Goal: Entertainment & Leisure: Consume media (video, audio)

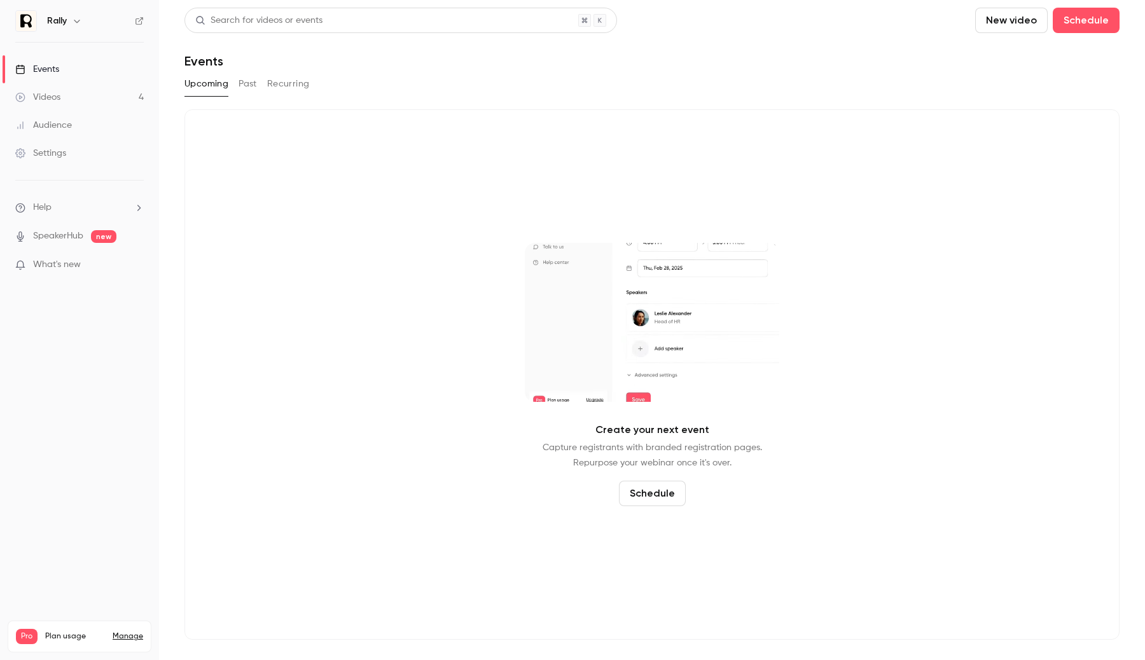
click at [106, 93] on link "Videos 4" at bounding box center [79, 97] width 159 height 28
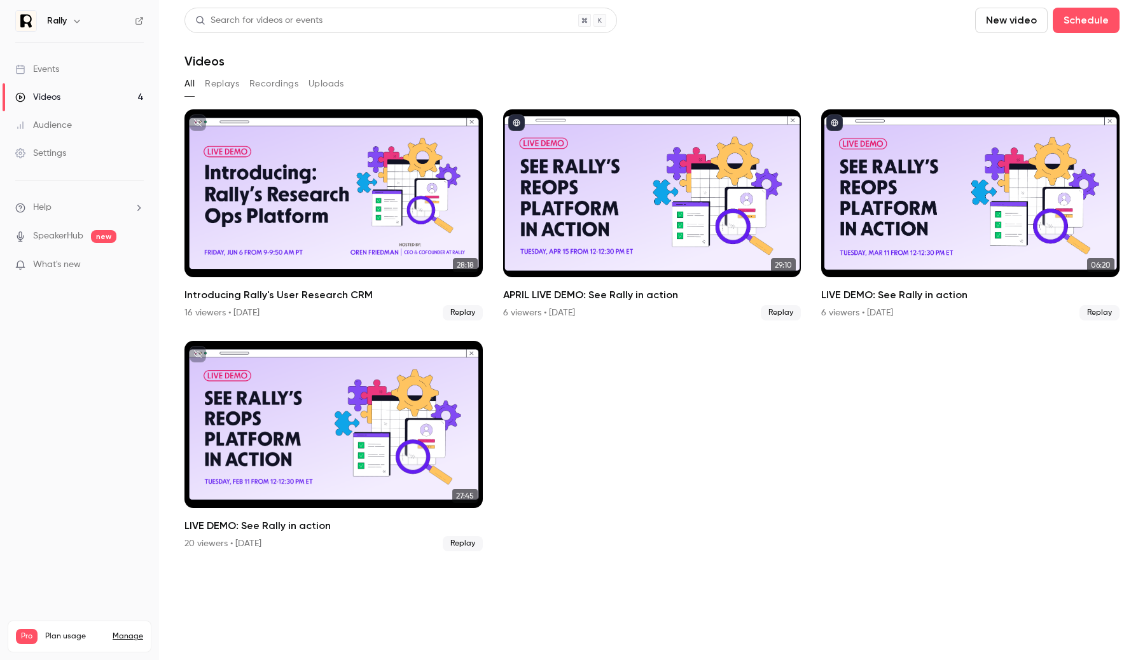
click at [267, 198] on div "Introducing Rally's User Research CRM" at bounding box center [333, 193] width 298 height 168
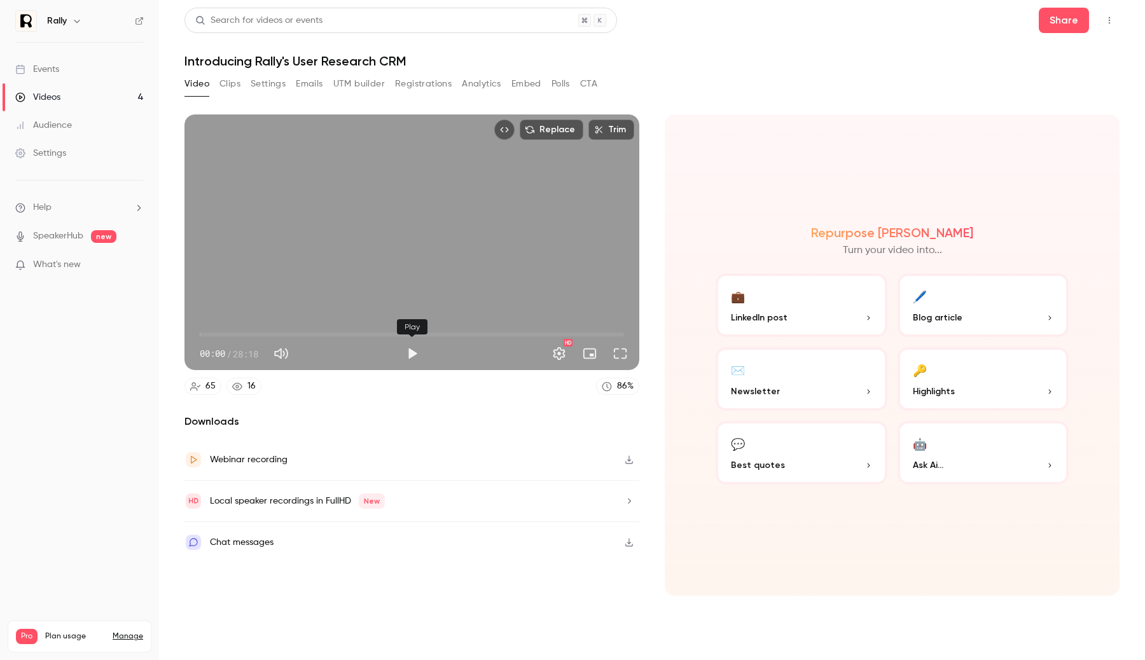
click at [405, 358] on button "Play" at bounding box center [411, 353] width 25 height 25
click at [320, 330] on span "08:01" at bounding box center [412, 334] width 424 height 20
click at [408, 334] on span "13:52" at bounding box center [412, 334] width 424 height 20
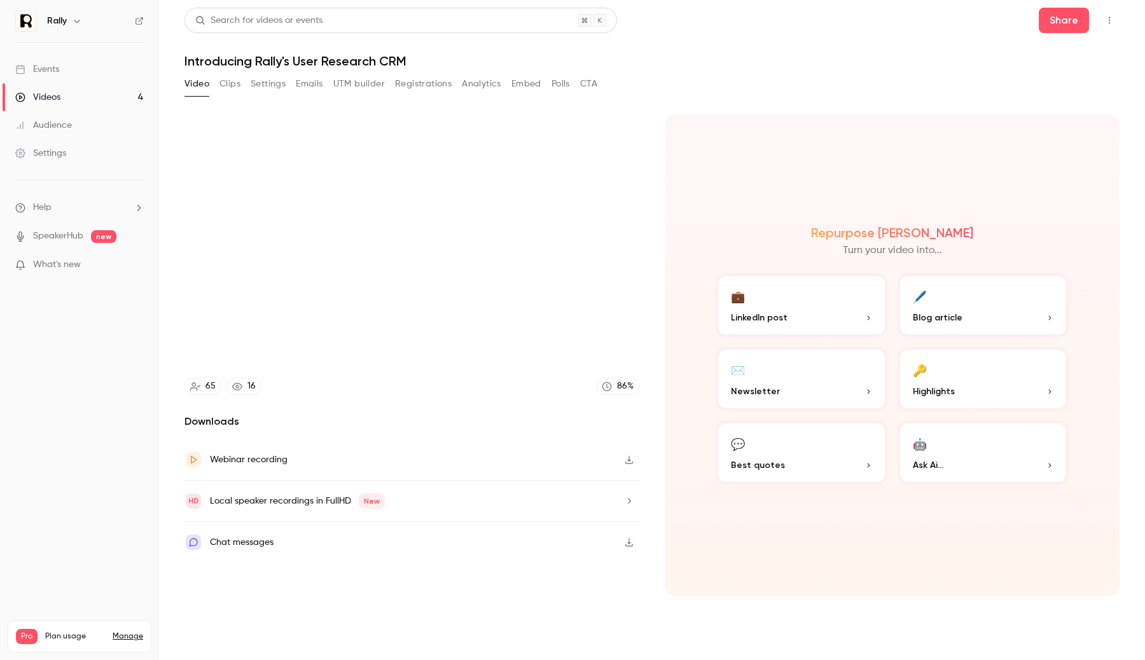
type input "*****"
click at [74, 95] on link "Videos 4" at bounding box center [79, 97] width 159 height 28
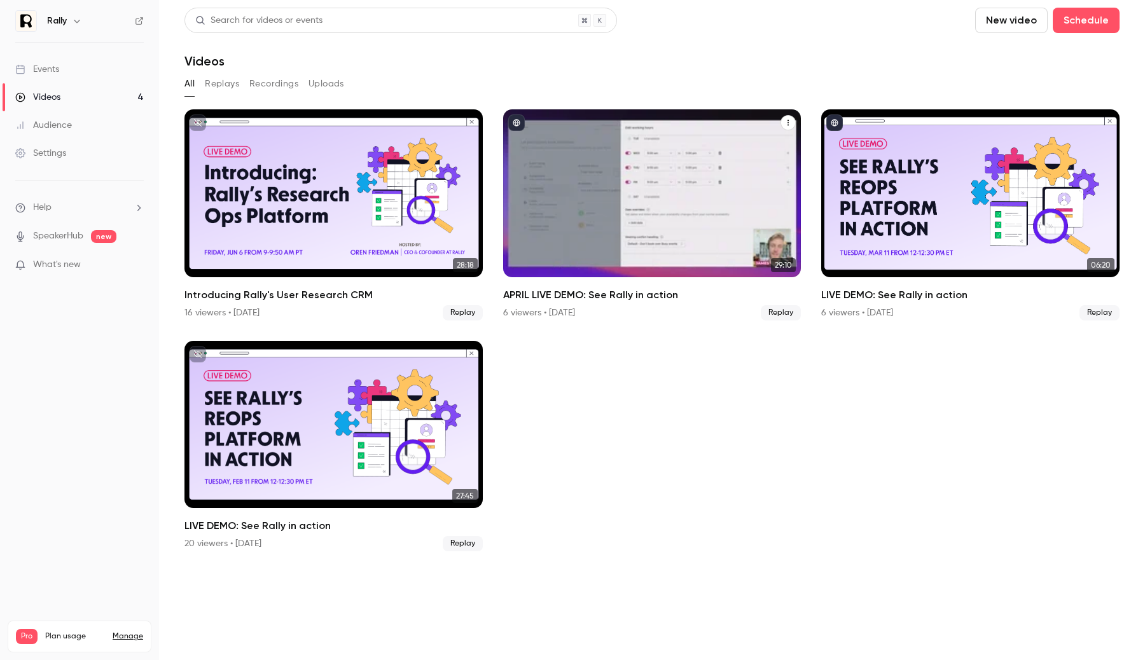
click at [640, 253] on div "APRIL LIVE DEMO: See Rally in action" at bounding box center [652, 193] width 298 height 168
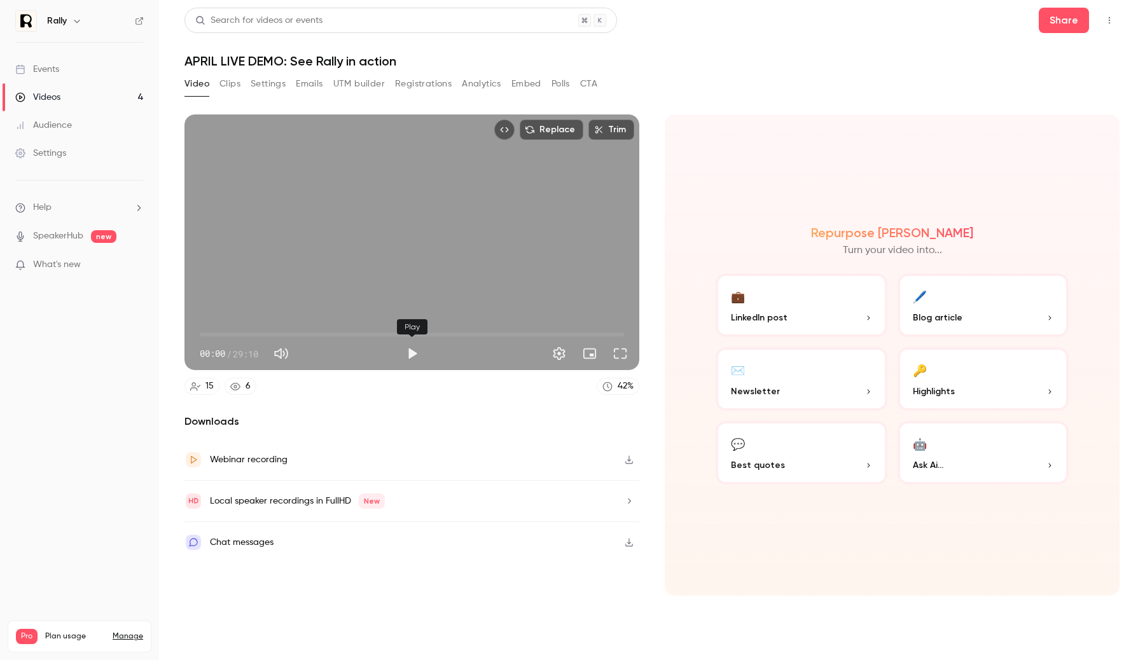
click at [413, 360] on button "Play" at bounding box center [411, 353] width 25 height 25
click at [356, 338] on span "00:00" at bounding box center [412, 334] width 424 height 20
click at [422, 338] on span "10:46" at bounding box center [412, 334] width 424 height 20
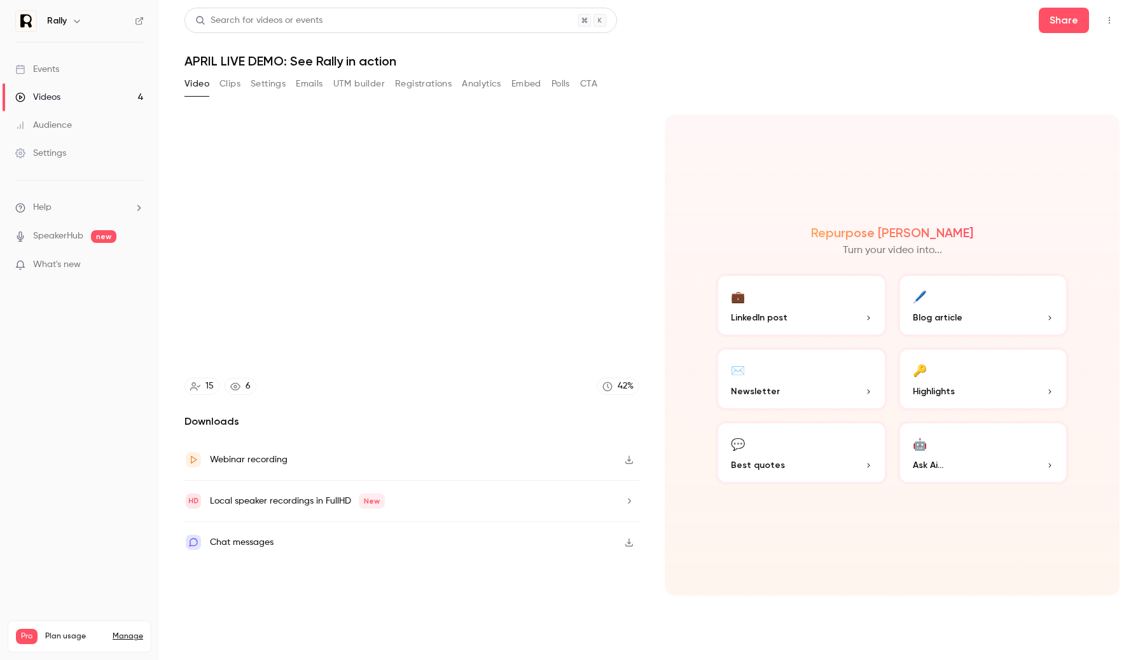
click at [73, 25] on icon "button" at bounding box center [77, 21] width 10 height 10
click at [83, 119] on span "Switch channel" at bounding box center [78, 116] width 64 height 13
type input "*****"
click at [76, 151] on link "Rally UXR" at bounding box center [106, 143] width 191 height 37
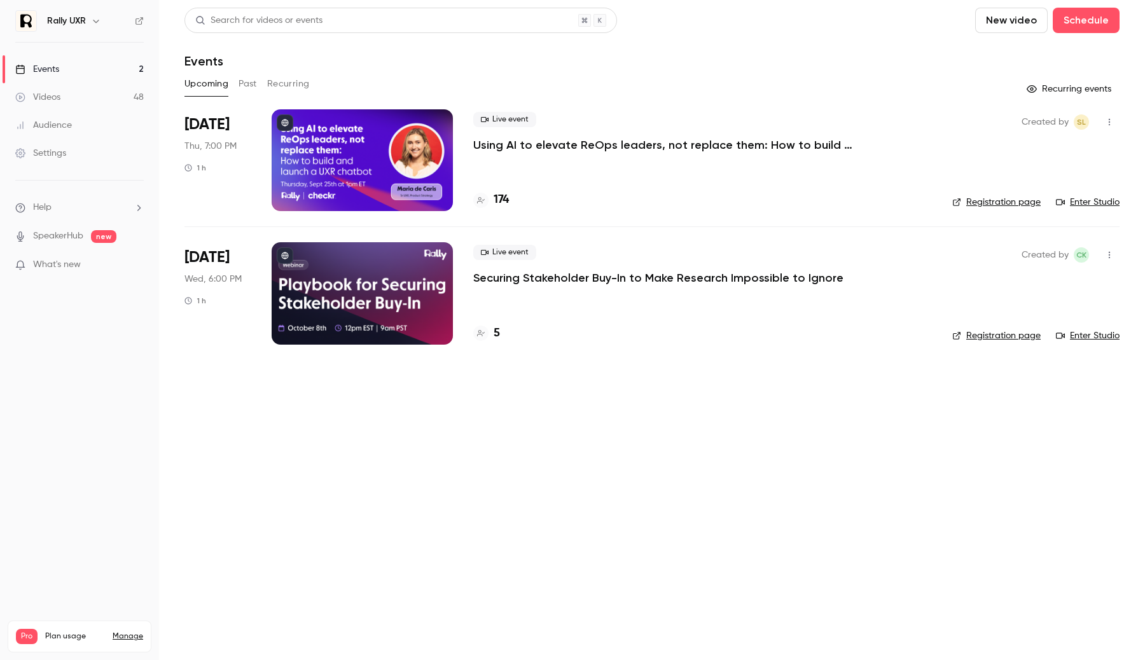
click at [364, 179] on div at bounding box center [362, 160] width 181 height 102
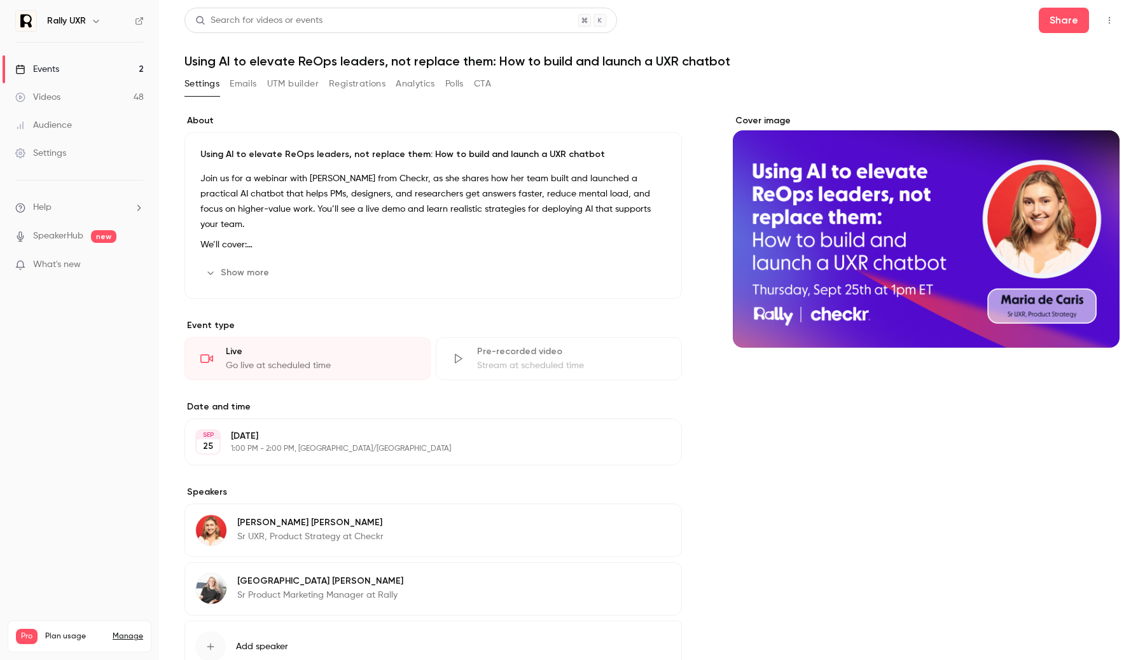
click at [121, 71] on link "Events 2" at bounding box center [79, 69] width 159 height 28
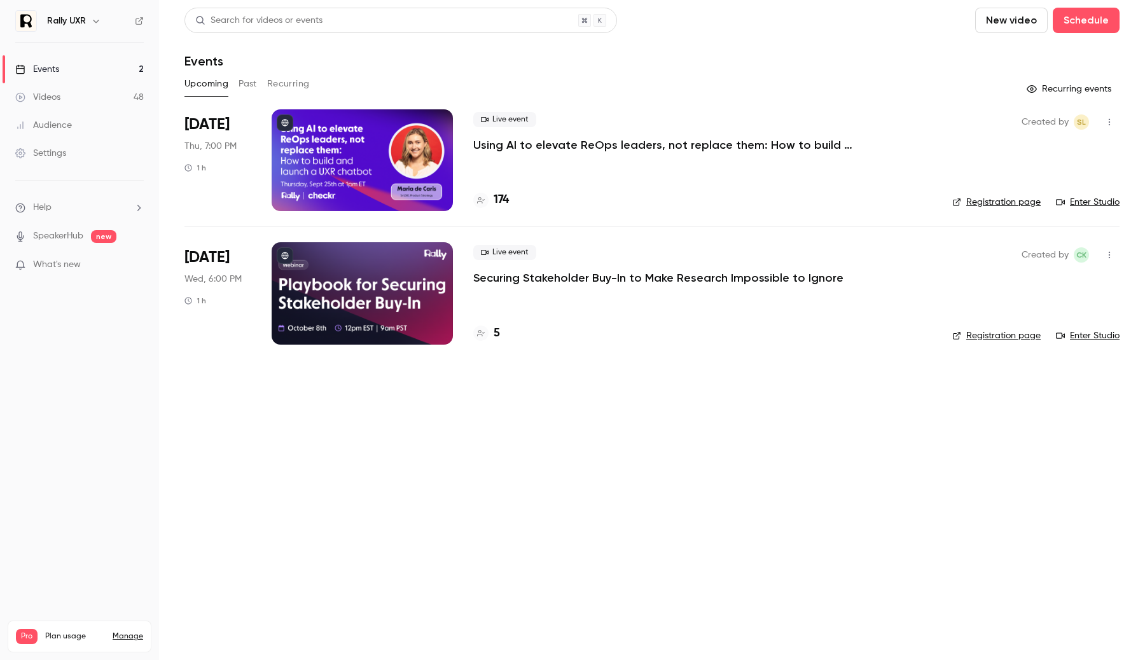
click at [114, 100] on link "Videos 48" at bounding box center [79, 97] width 159 height 28
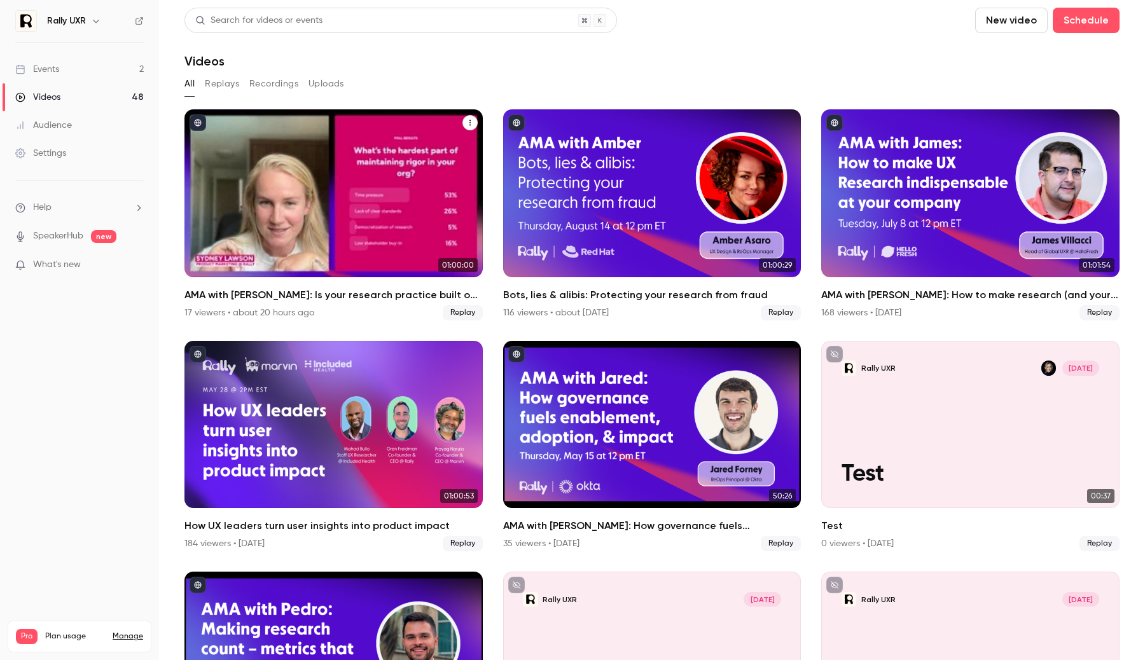
click at [427, 228] on div "AMA with Carl: Is your research practice built on rigor or running on luck?" at bounding box center [333, 193] width 298 height 168
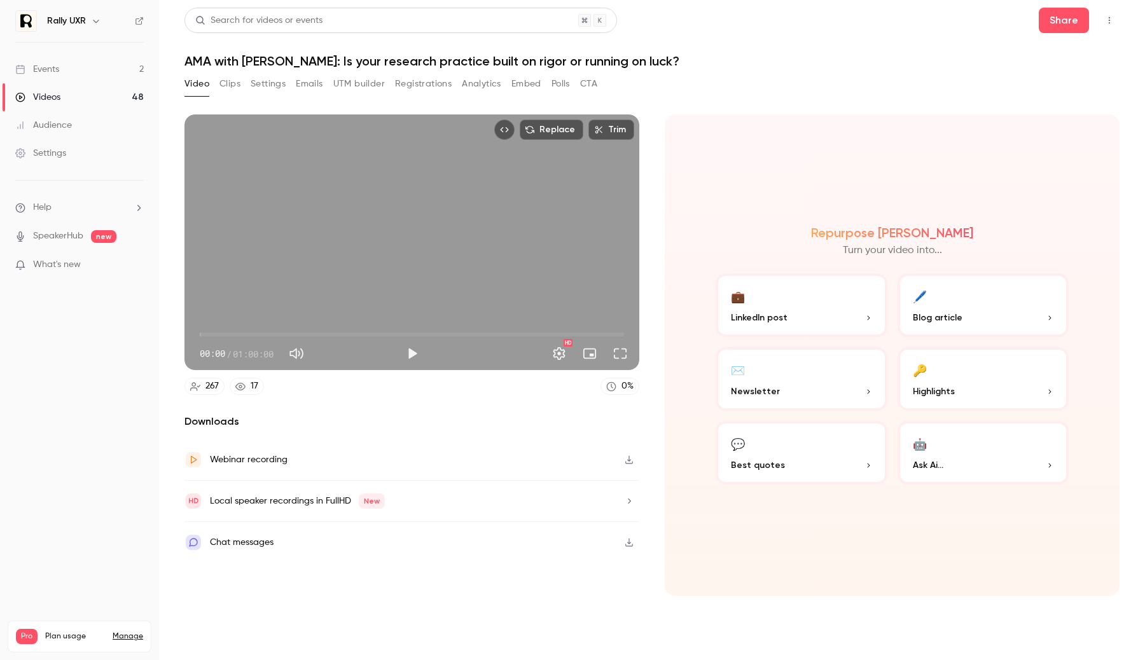
click at [266, 85] on button "Settings" at bounding box center [268, 84] width 35 height 20
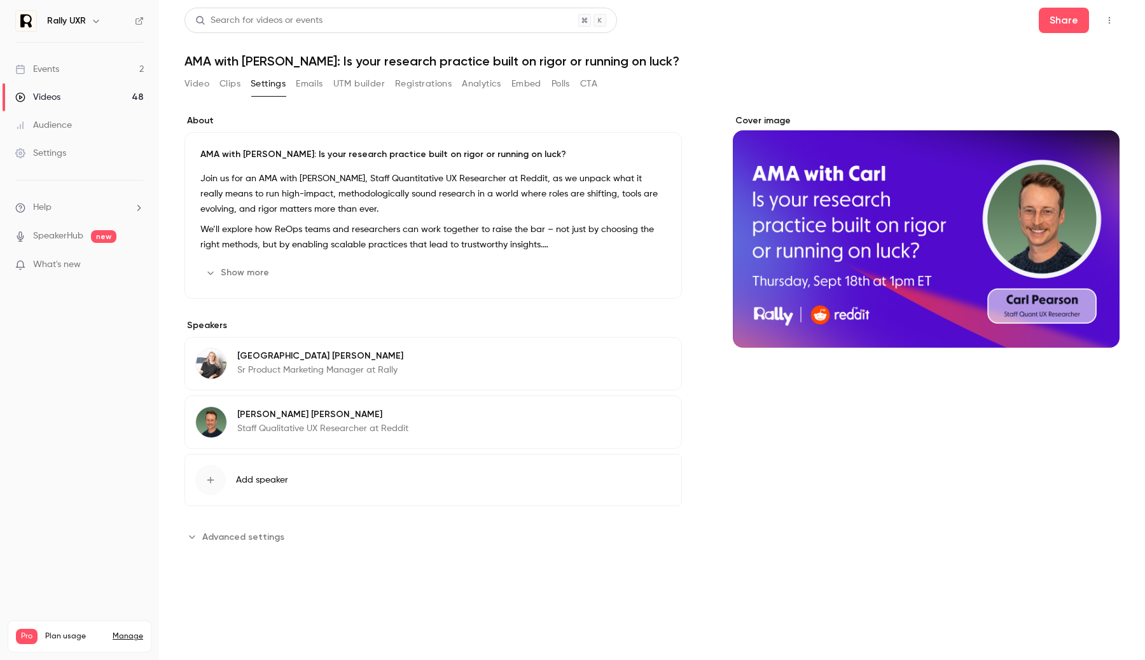
click at [199, 82] on button "Video" at bounding box center [196, 84] width 25 height 20
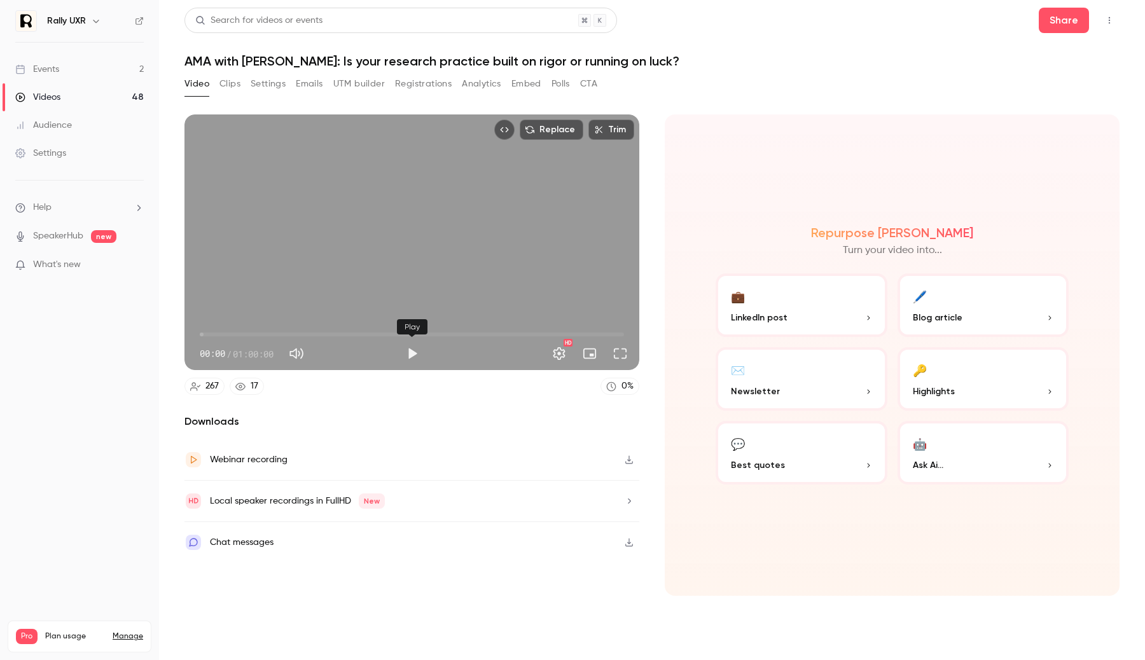
click at [403, 356] on button "Play" at bounding box center [411, 353] width 25 height 25
click at [358, 336] on span "22:24" at bounding box center [412, 334] width 424 height 20
click at [458, 333] on span "22:24" at bounding box center [412, 334] width 424 height 20
click at [413, 350] on button "Pause" at bounding box center [411, 353] width 25 height 25
type input "******"
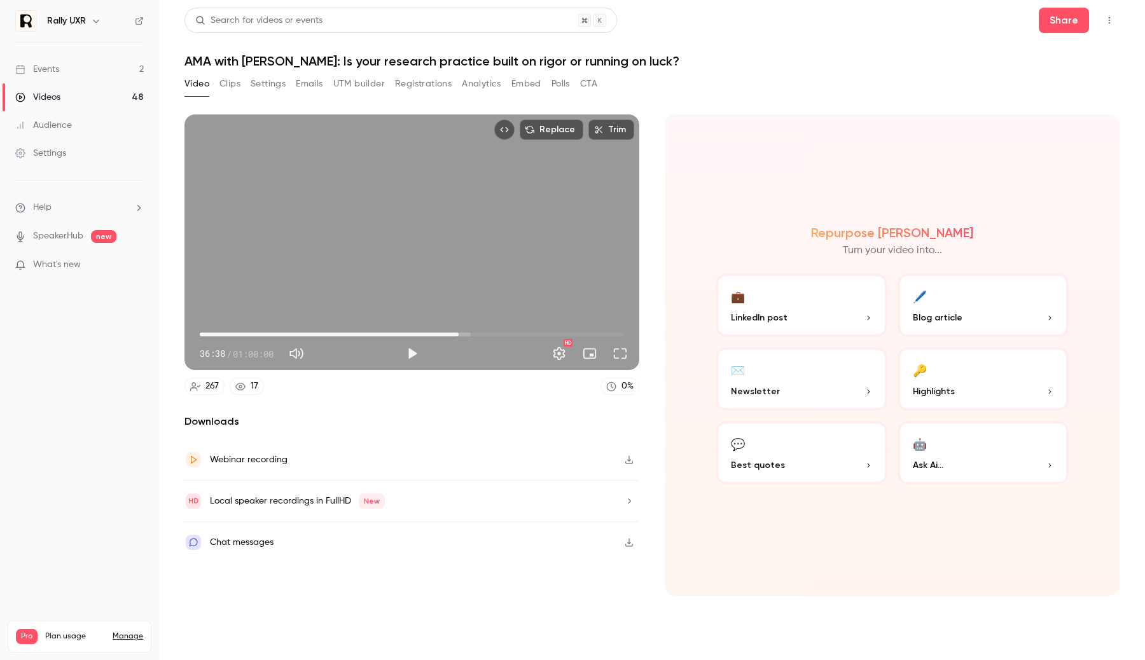
click at [73, 97] on link "Videos 48" at bounding box center [79, 97] width 159 height 28
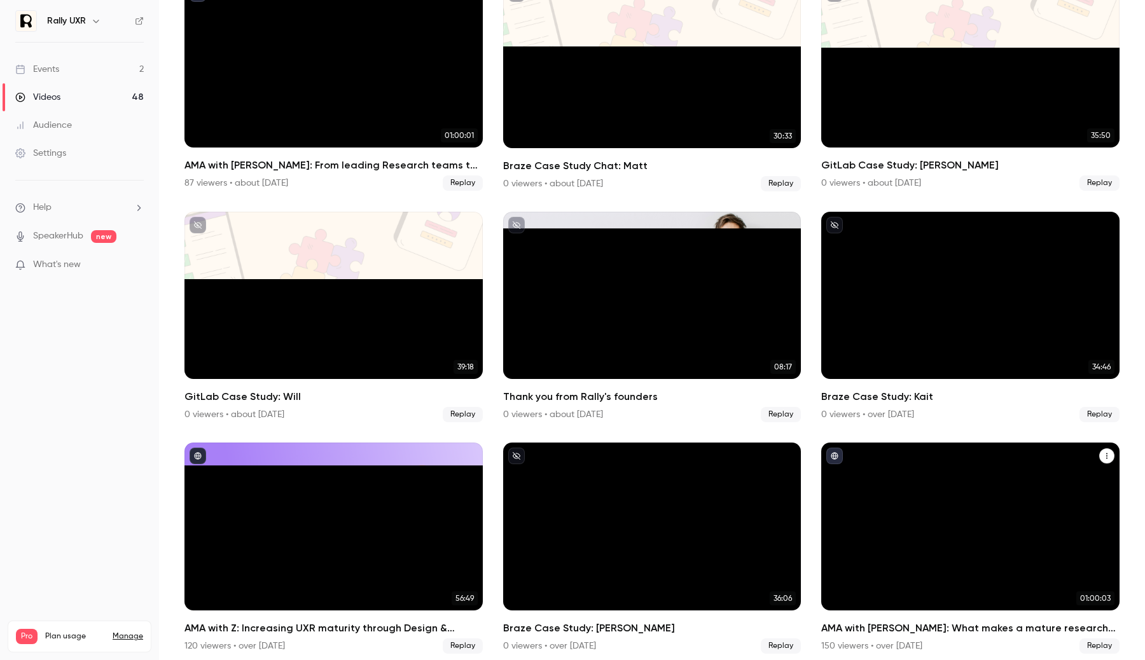
scroll to position [2349, 0]
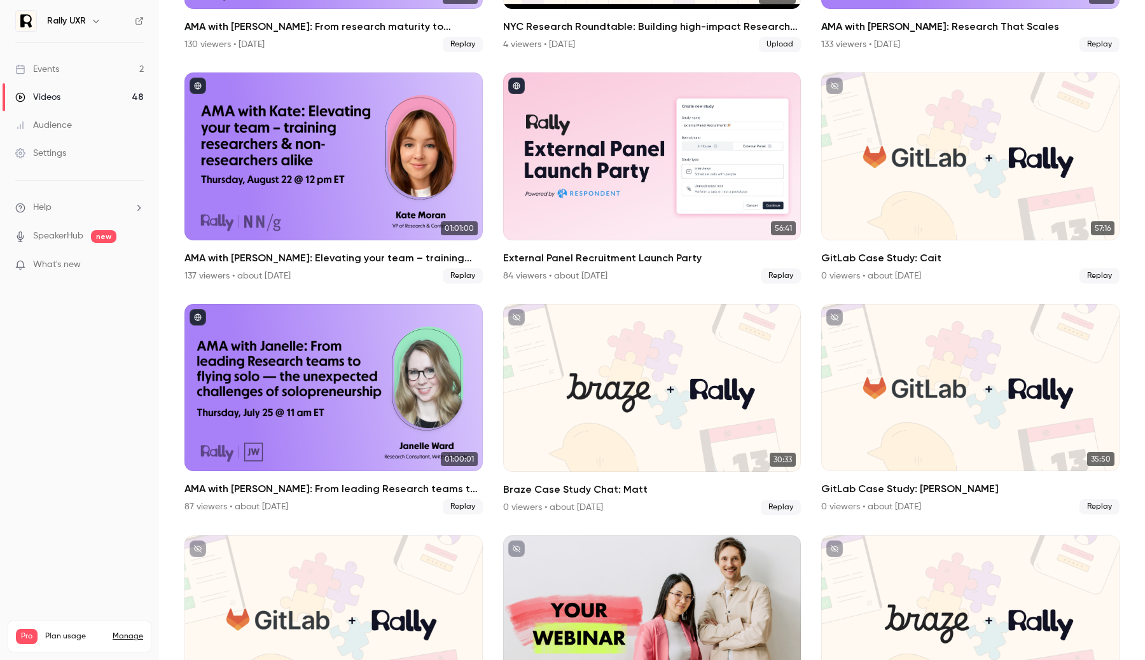
click at [67, 104] on link "Videos 48" at bounding box center [79, 97] width 159 height 28
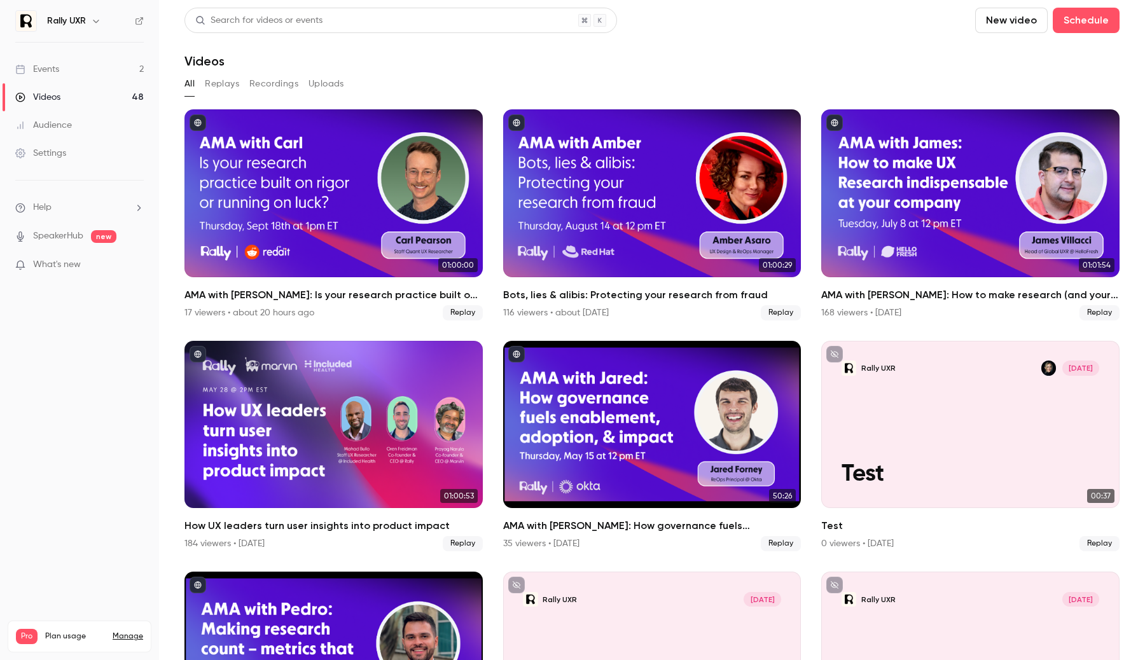
click at [93, 25] on icon "button" at bounding box center [96, 21] width 10 height 10
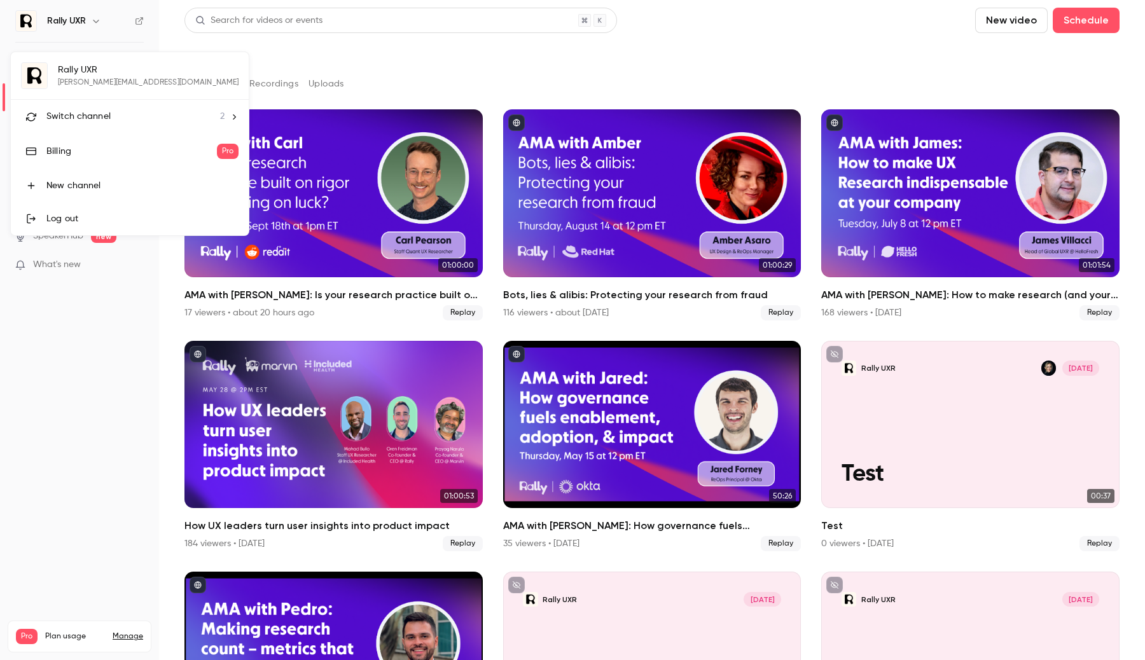
click at [117, 121] on div "Switch channel 2" at bounding box center [135, 116] width 178 height 13
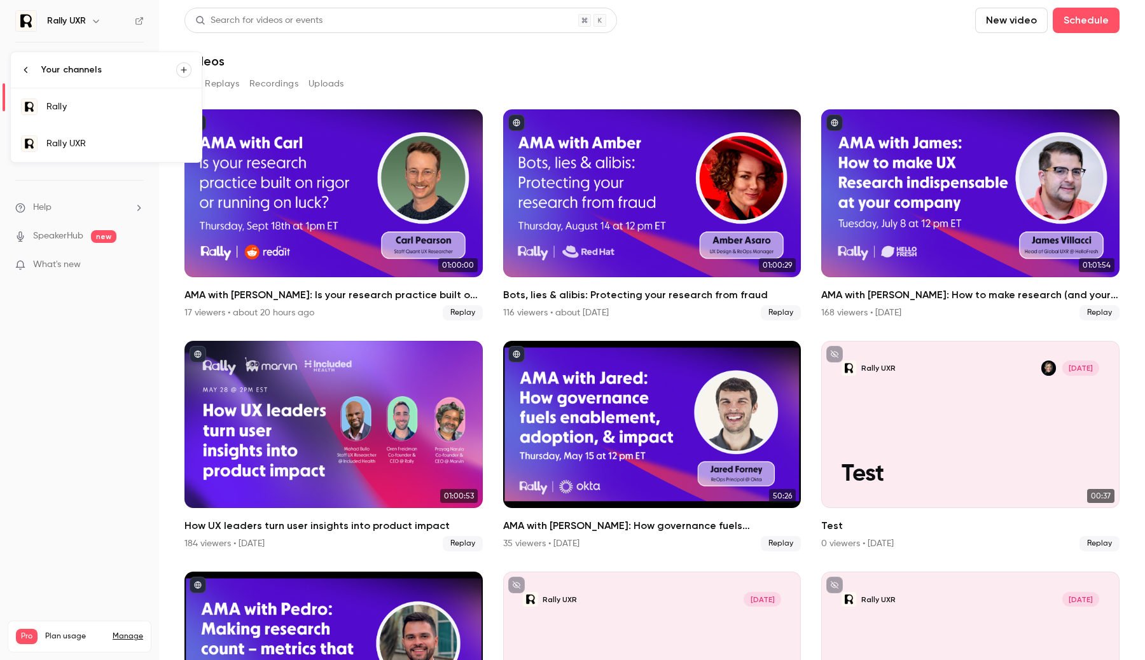
click at [102, 107] on div "Rally" at bounding box center [118, 106] width 145 height 13
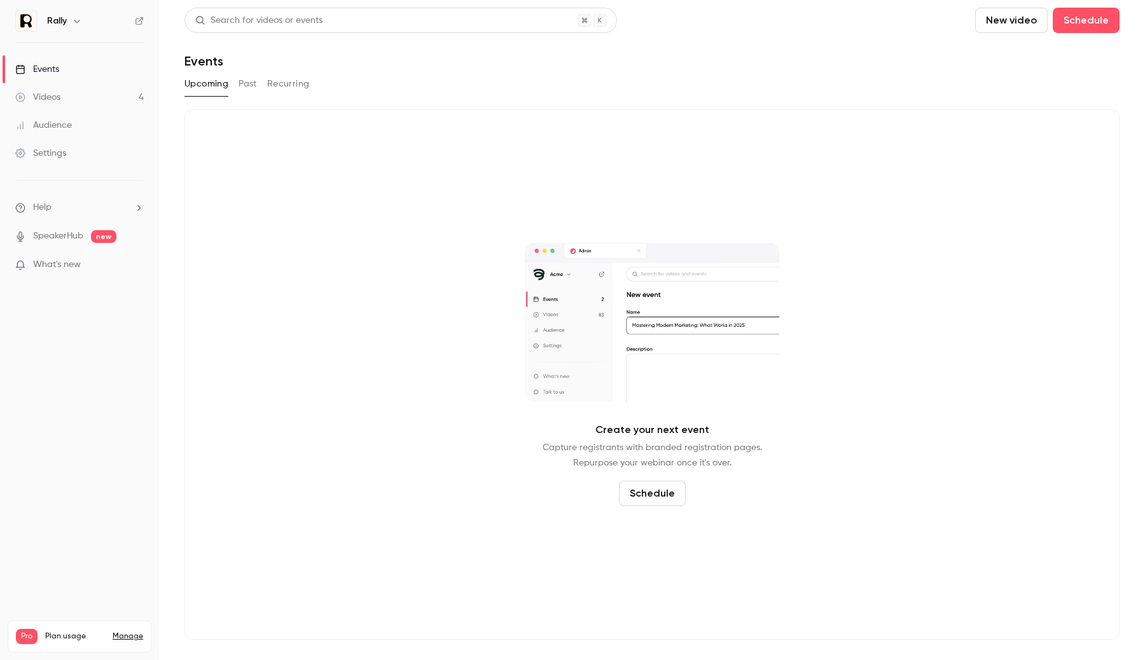
click at [138, 100] on link "Videos 4" at bounding box center [79, 97] width 159 height 28
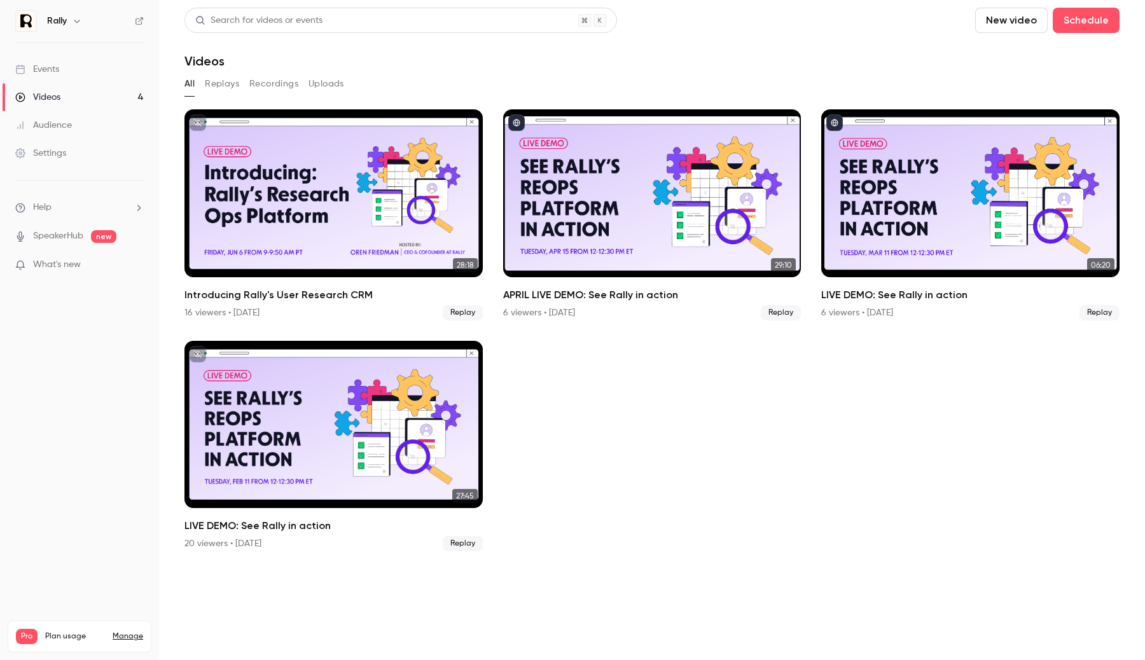
click at [74, 22] on icon "button" at bounding box center [77, 21] width 10 height 10
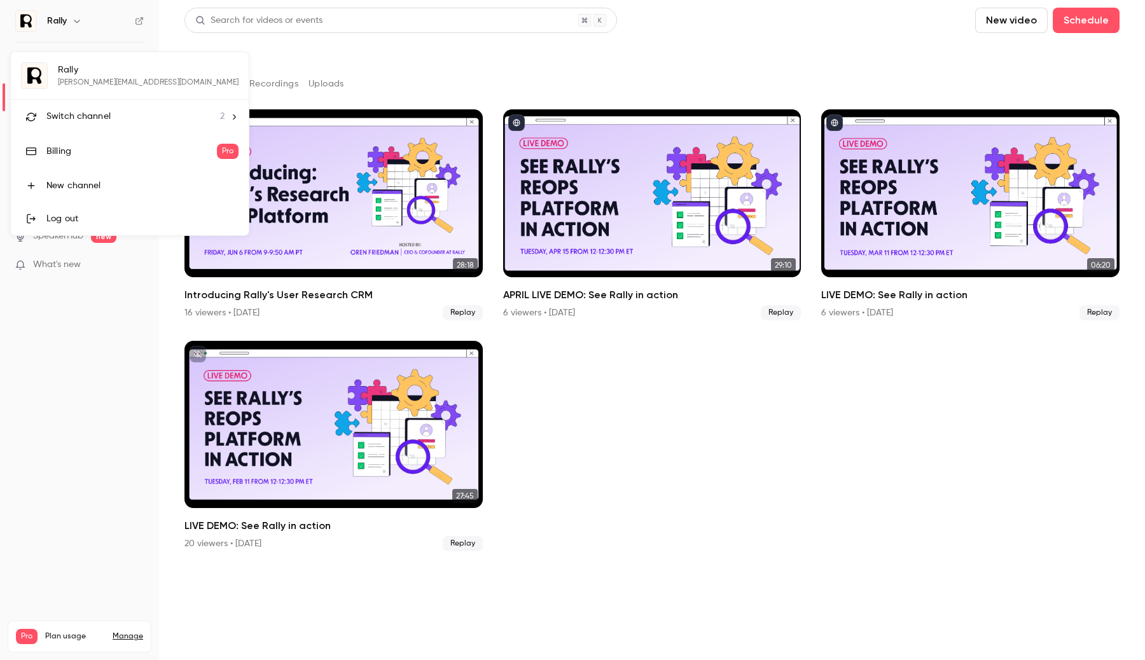
click at [86, 118] on span "Switch channel" at bounding box center [78, 116] width 64 height 13
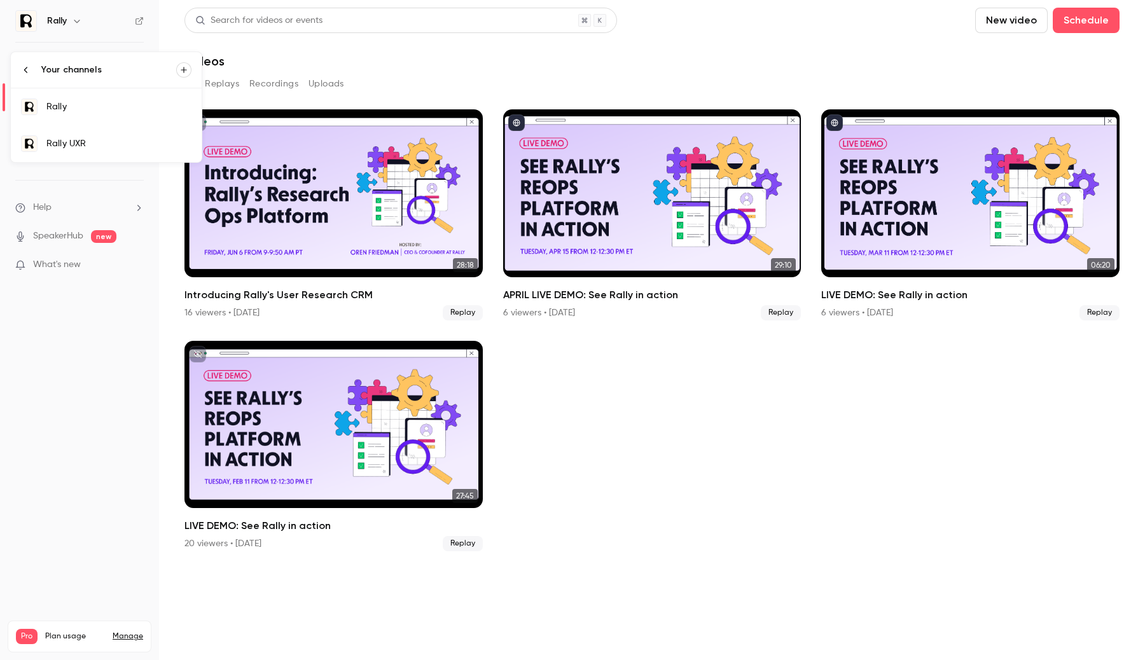
click at [73, 139] on div "Rally UXR" at bounding box center [118, 143] width 145 height 13
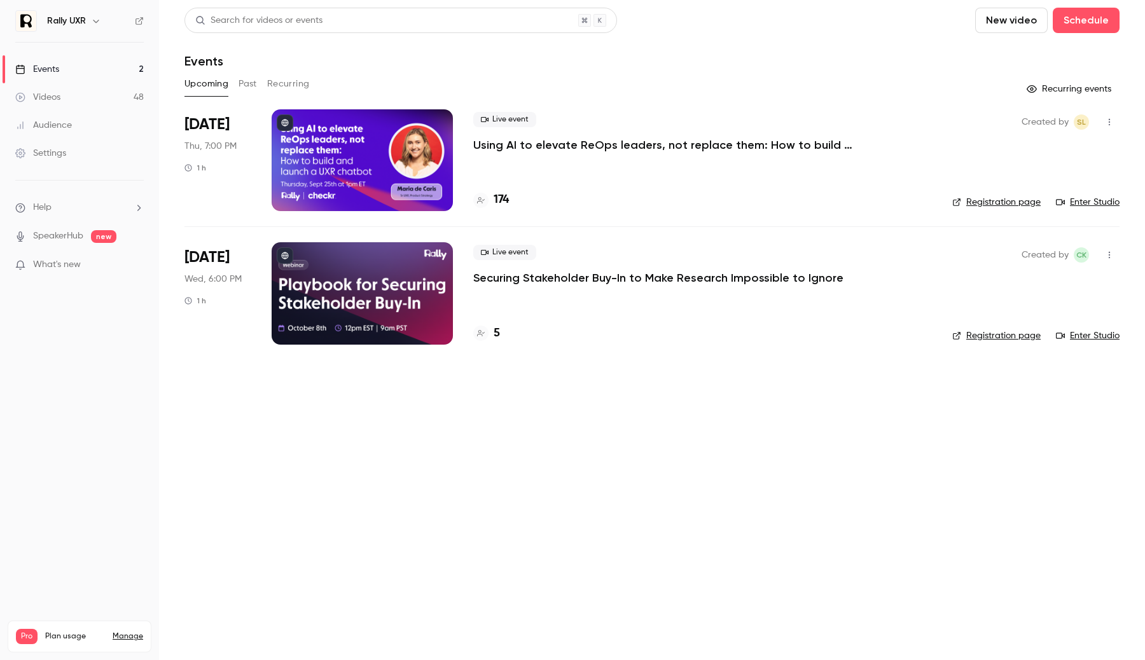
click at [106, 93] on link "Videos 48" at bounding box center [79, 97] width 159 height 28
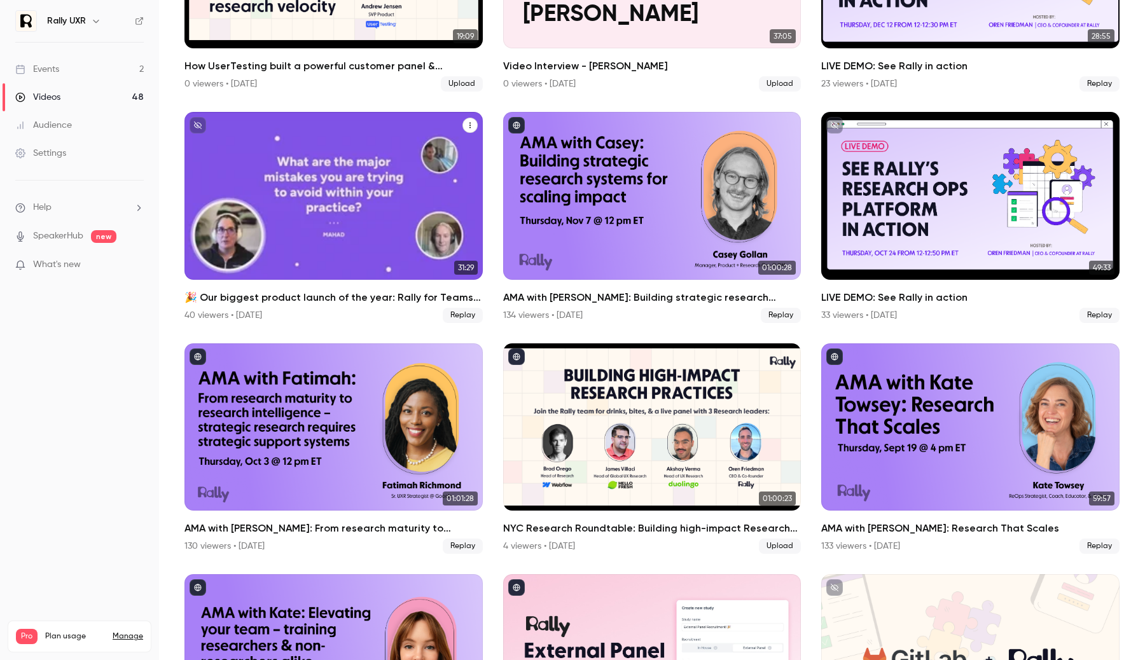
scroll to position [1853, 0]
